Goal: Task Accomplishment & Management: Manage account settings

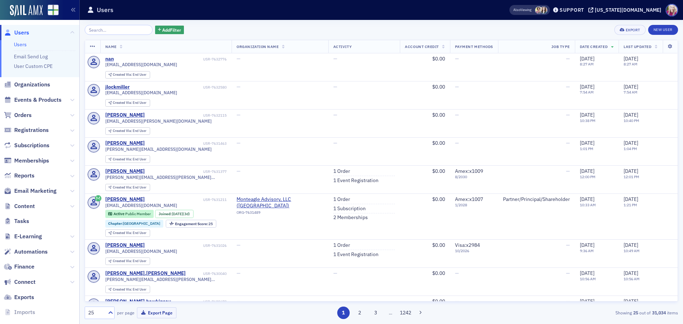
click at [36, 88] on span "Organizations" at bounding box center [32, 85] width 36 height 8
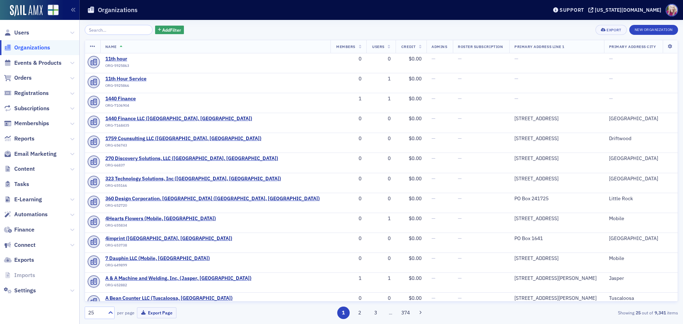
click at [116, 30] on input "search" at bounding box center [119, 30] width 68 height 10
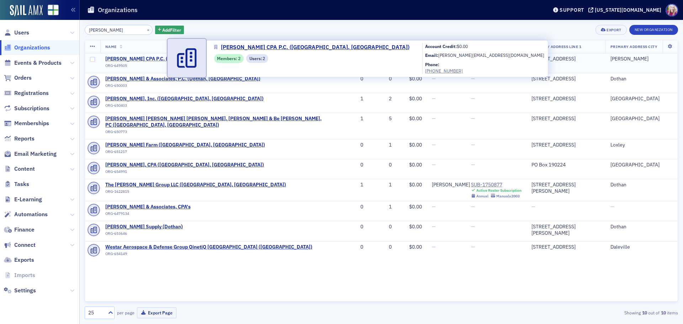
type input "[PERSON_NAME]"
click at [126, 59] on span "[PERSON_NAME] CPA P.C. ([GEOGRAPHIC_DATA], [GEOGRAPHIC_DATA])" at bounding box center [188, 59] width 167 height 6
select select "US"
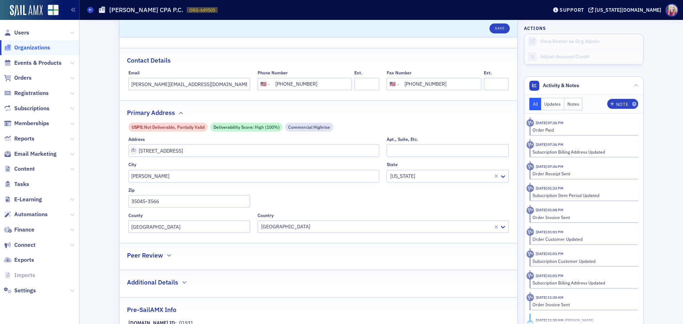
scroll to position [142, 0]
click at [187, 83] on input "[PERSON_NAME][EMAIL_ADDRESS][DOMAIN_NAME]" at bounding box center [189, 83] width 122 height 12
paste input "[EMAIL_ADDRESS][DOMAIN_NAME]"
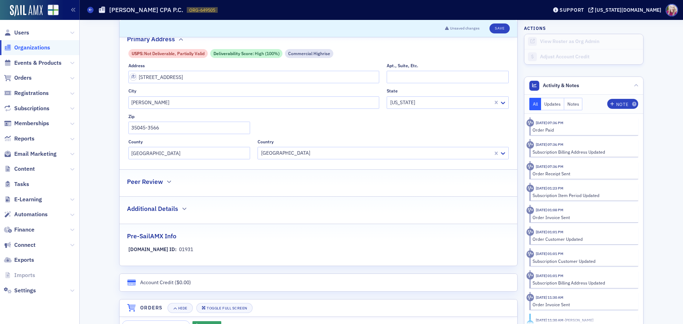
scroll to position [0, 0]
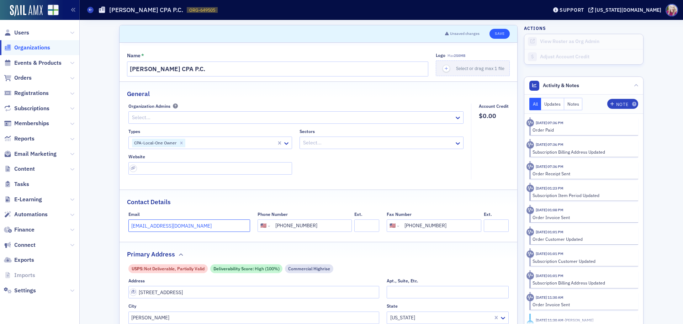
type input "[EMAIL_ADDRESS][DOMAIN_NAME]"
click at [499, 32] on button "Save" at bounding box center [500, 34] width 20 height 10
select select "US"
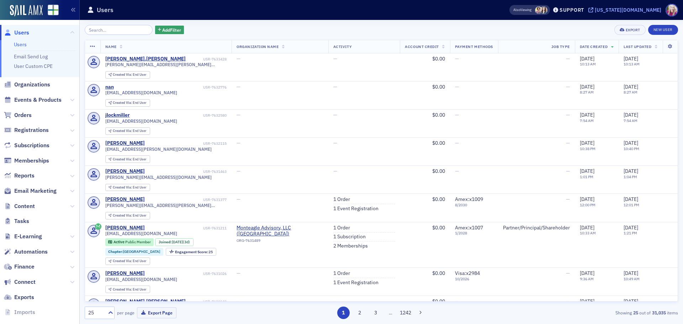
click at [642, 12] on div "[US_STATE][DOMAIN_NAME]" at bounding box center [628, 10] width 67 height 6
